Goal: Transaction & Acquisition: Purchase product/service

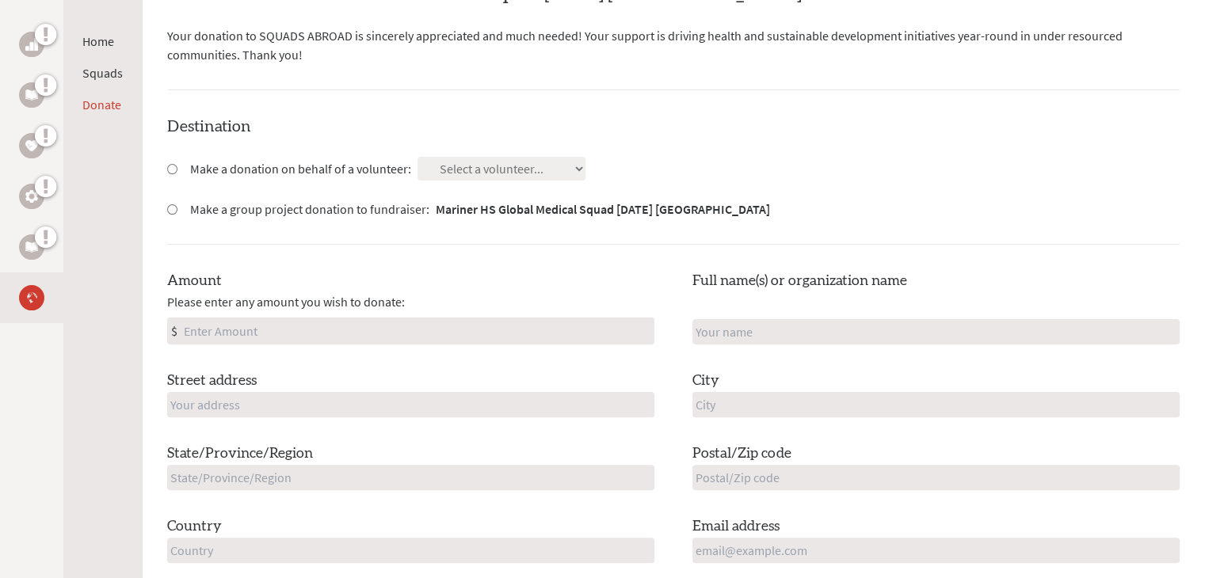
click at [501, 156] on div "Destination Make a donation on behalf of a volunteer: Select a volunteer... Ali…" at bounding box center [673, 353] width 1012 height 474
click at [167, 168] on input "Make a donation on behalf of a volunteer:" at bounding box center [172, 169] width 10 height 10
radio input "true"
click at [491, 166] on select "Select a volunteer... Alissa Balkaran Andrea Vazquez Annalie Ravelo Brittney Th…" at bounding box center [501, 169] width 168 height 24
click at [474, 171] on select "Select a volunteer... Alissa Balkaran Andrea Vazquez Annalie Ravelo Brittney Th…" at bounding box center [501, 169] width 168 height 24
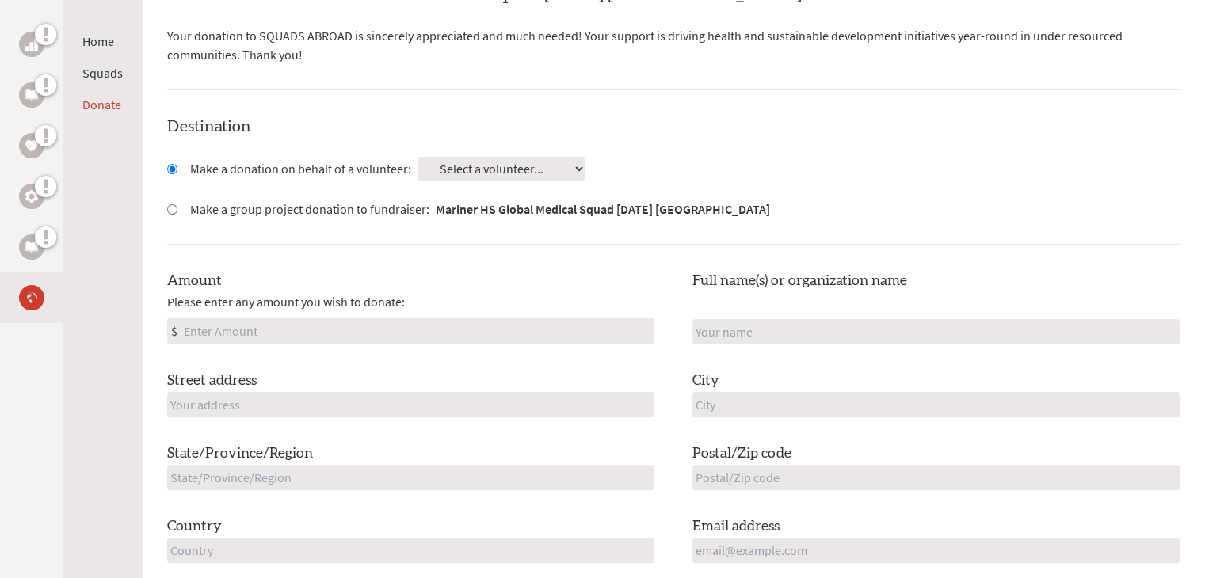
click at [222, 202] on label "Make a group project donation to fundraiser: Mariner HS Global Medical Squad Ma…" at bounding box center [480, 209] width 580 height 19
click at [177, 204] on input "Make a group project donation to fundraiser: Mariner HS Global Medical Squad Ma…" at bounding box center [172, 209] width 10 height 10
radio input "true"
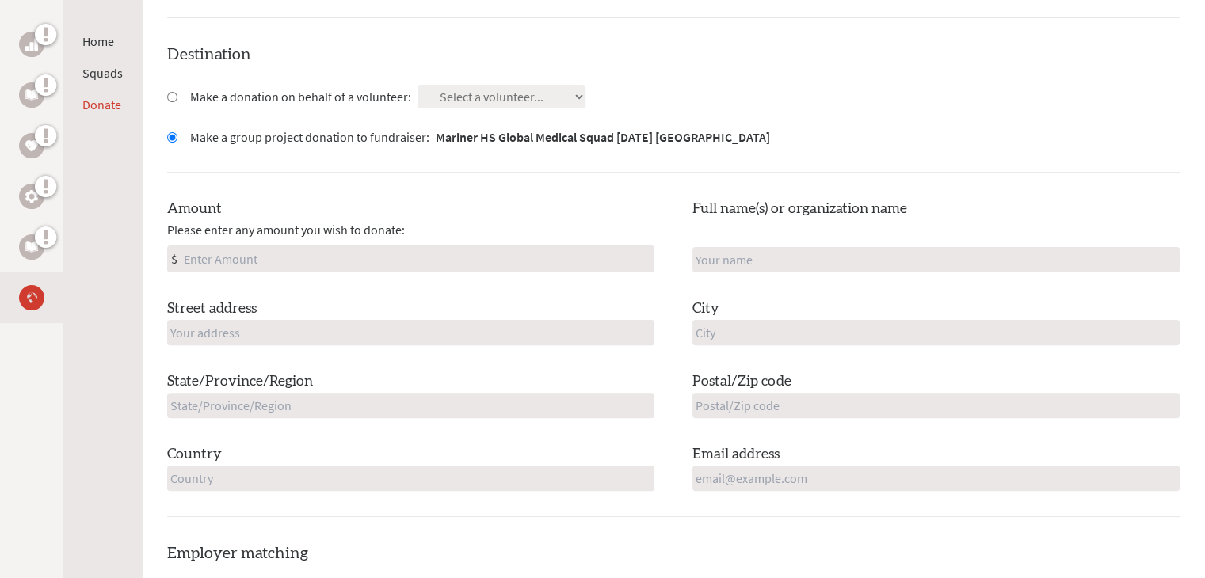
scroll to position [412, 0]
